Goal: Information Seeking & Learning: Learn about a topic

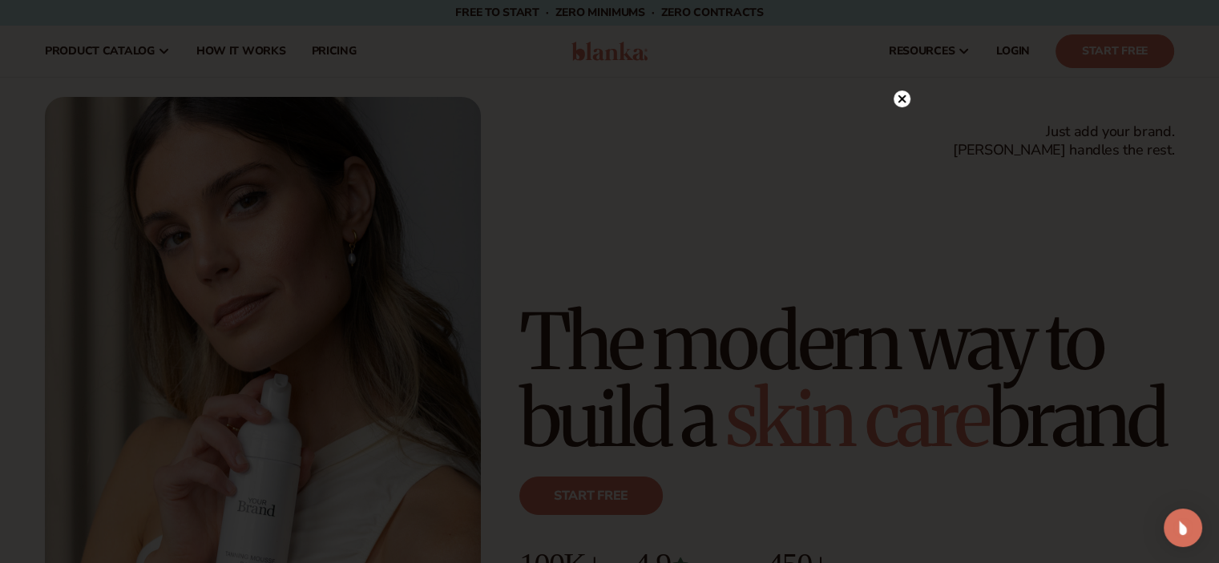
click at [907, 100] on circle at bounding box center [902, 99] width 17 height 17
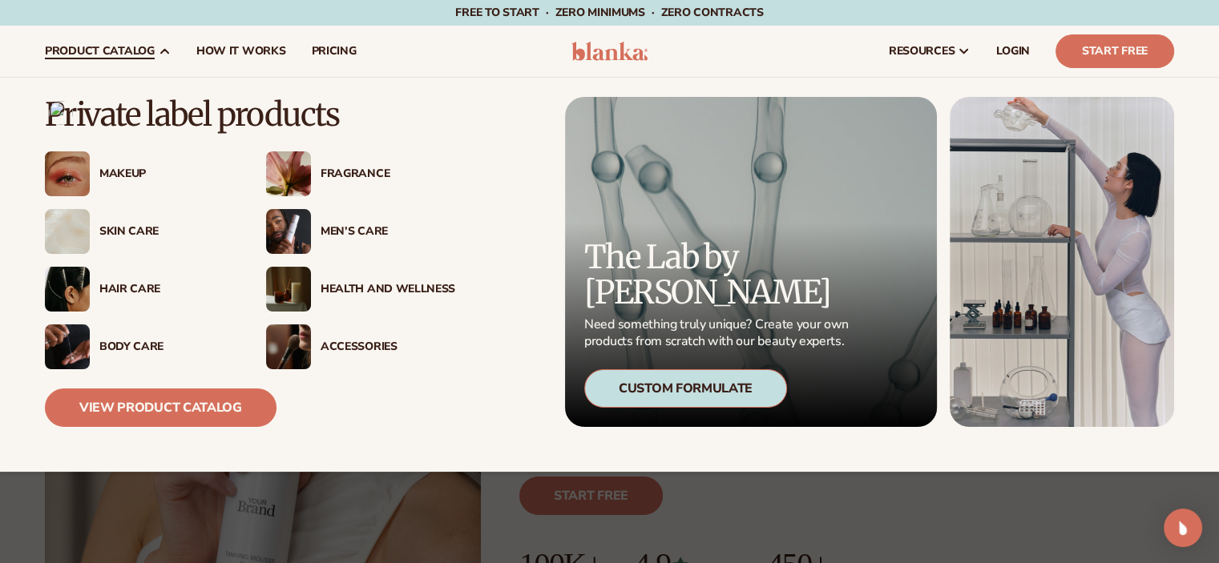
click at [362, 293] on div "Health And Wellness" at bounding box center [388, 290] width 135 height 14
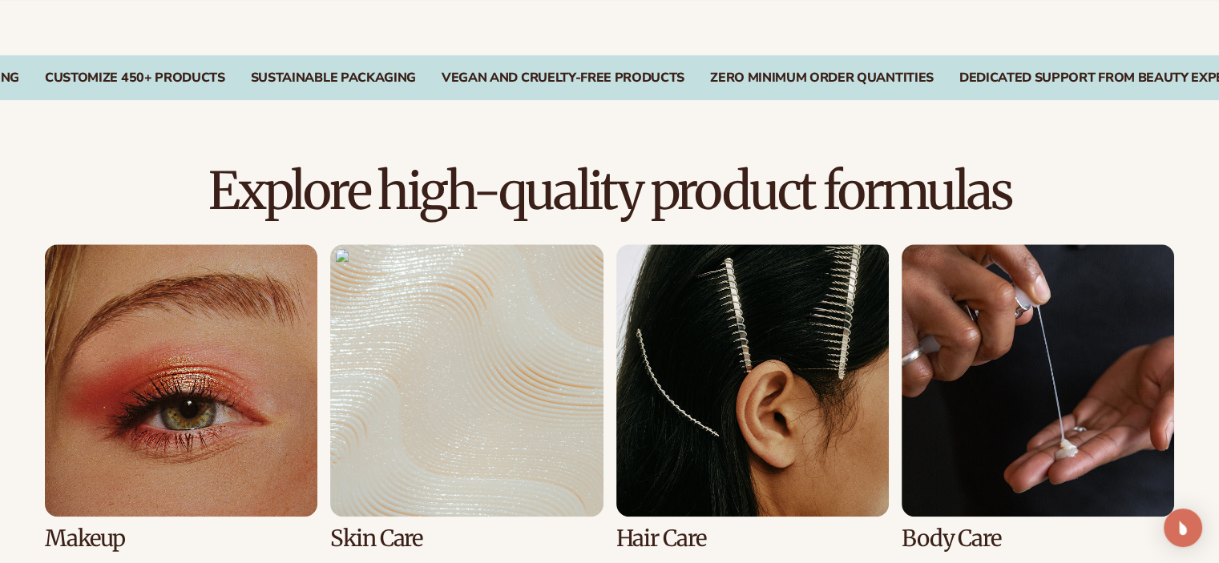
scroll to position [1282, 0]
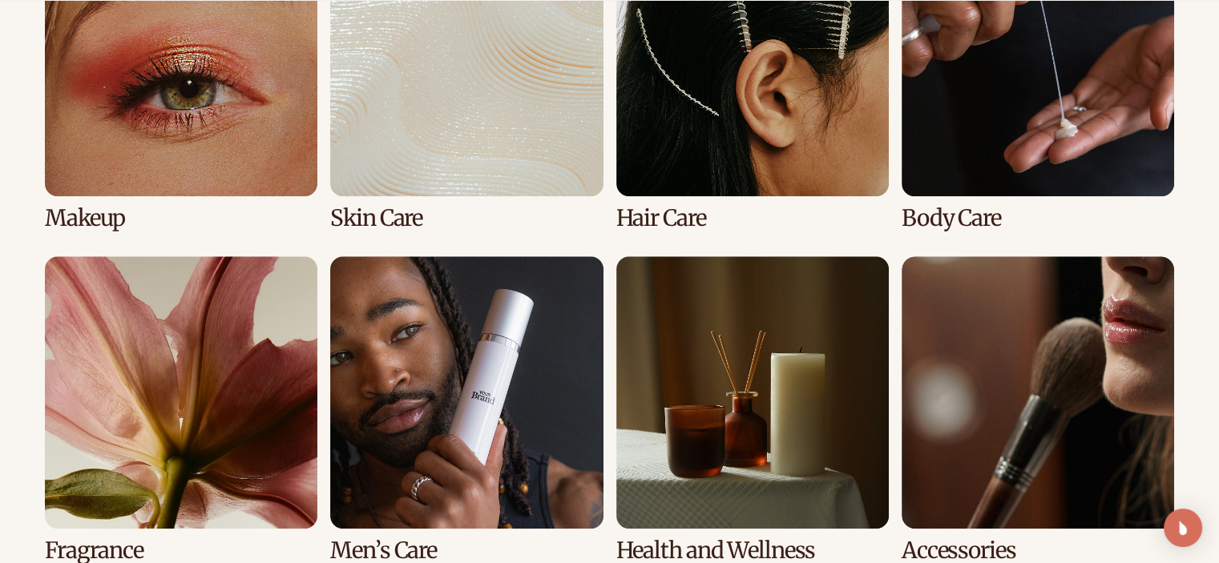
click at [704, 143] on link "3 / 8" at bounding box center [752, 77] width 273 height 307
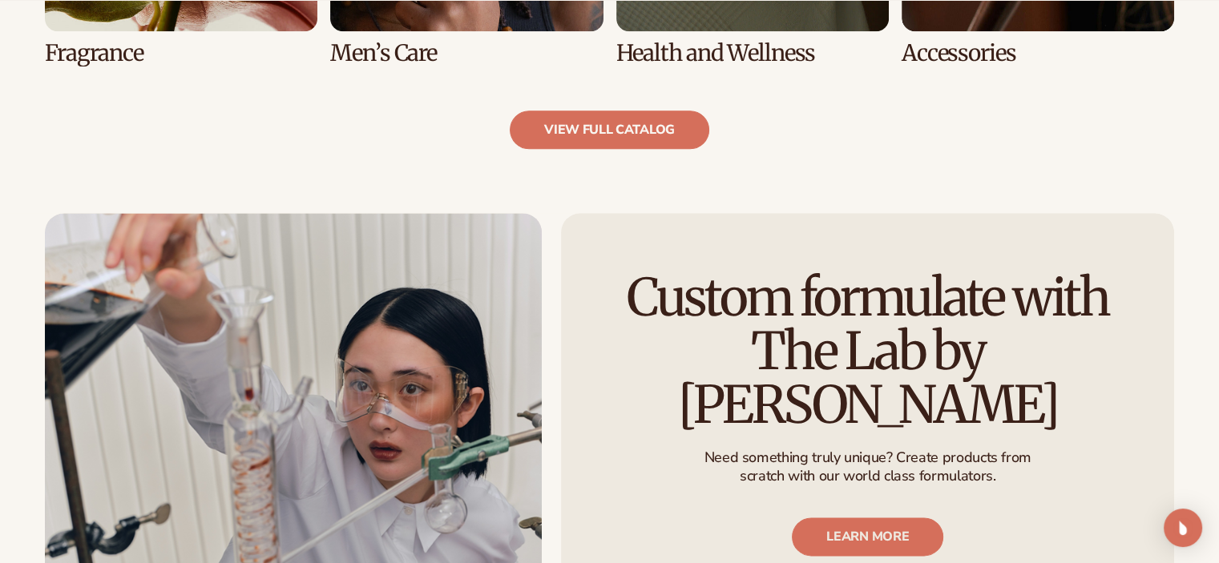
scroll to position [1924, 0]
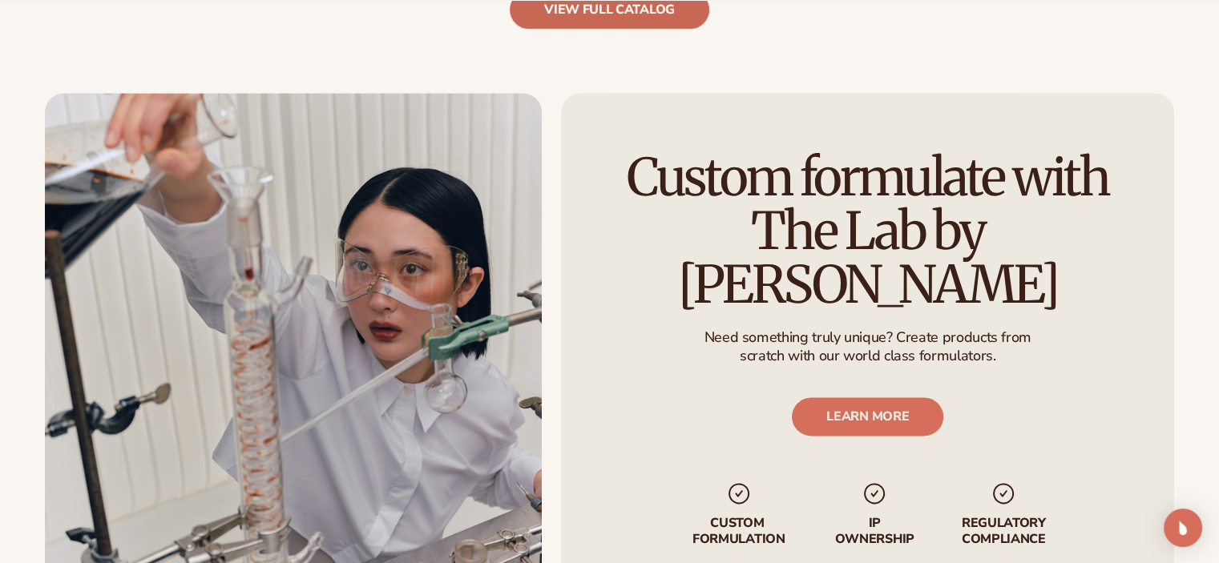
click at [593, 15] on link "view full catalog" at bounding box center [610, 9] width 200 height 38
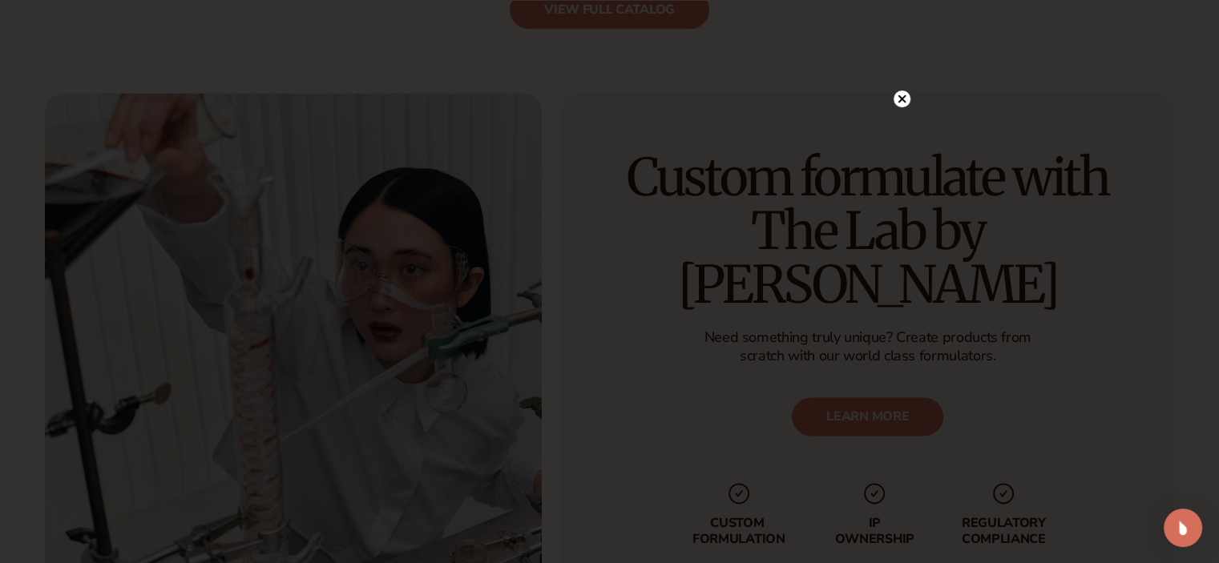
click at [903, 96] on icon at bounding box center [902, 99] width 8 height 8
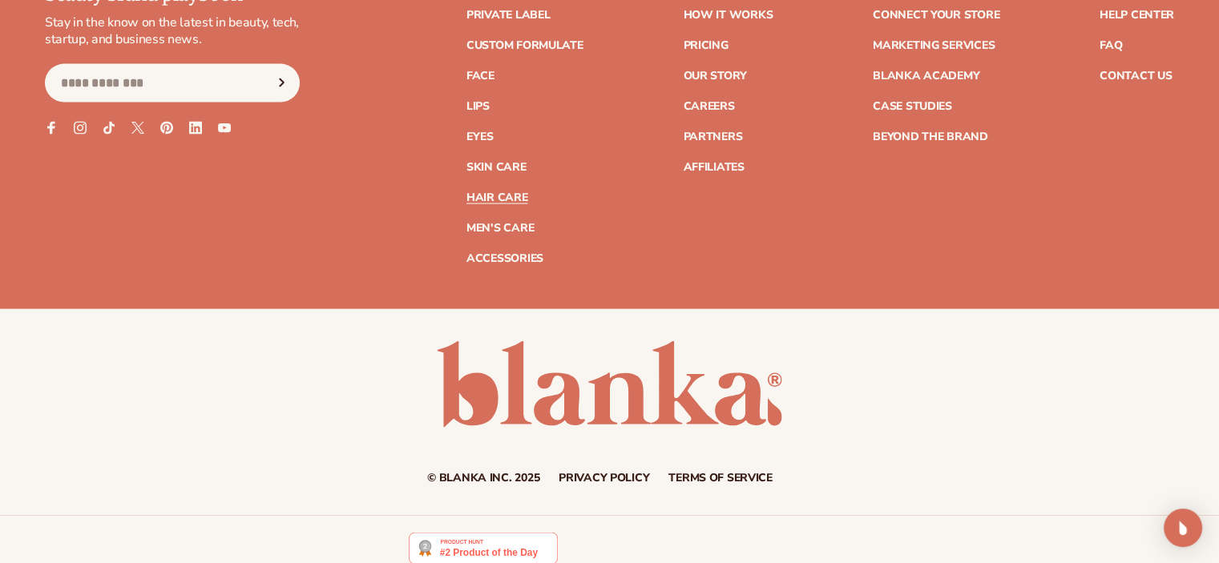
scroll to position [3332, 0]
